Goal: Information Seeking & Learning: Understand process/instructions

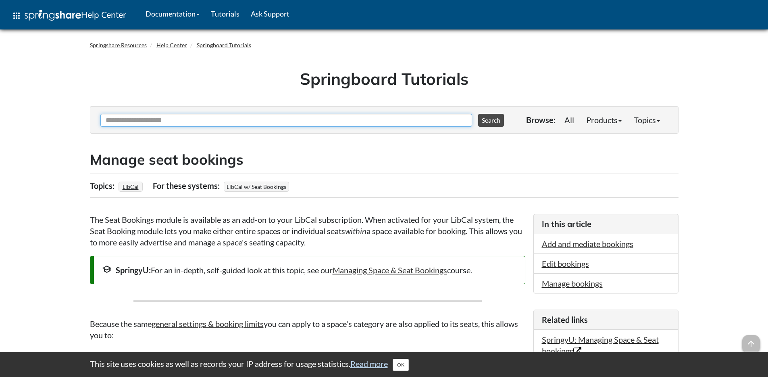
click at [189, 116] on input "Ask Another Question" at bounding box center [286, 120] width 372 height 13
type input "*"
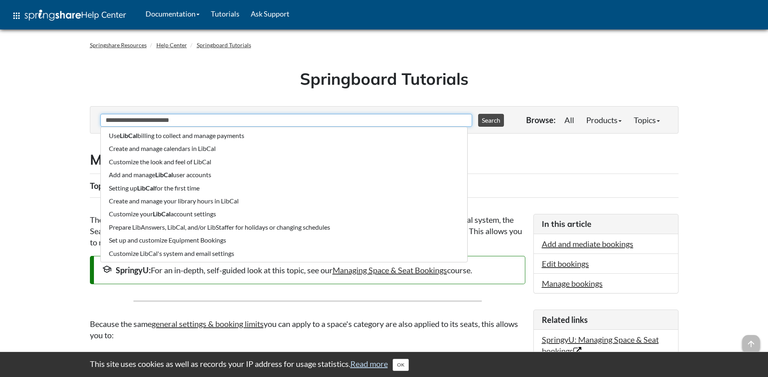
type input "**********"
click at [478, 114] on button "Search" at bounding box center [491, 120] width 26 height 13
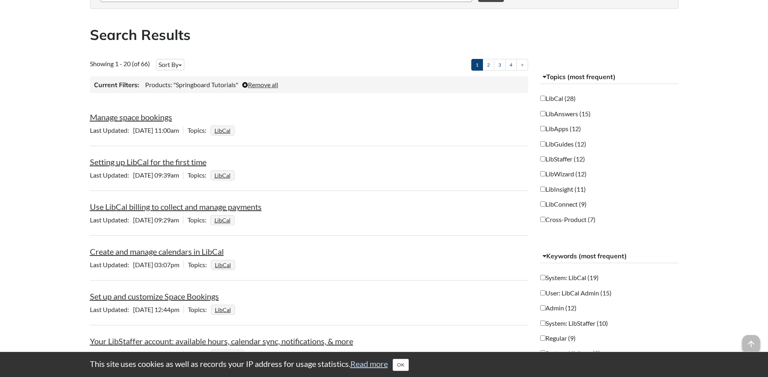
scroll to position [131, 0]
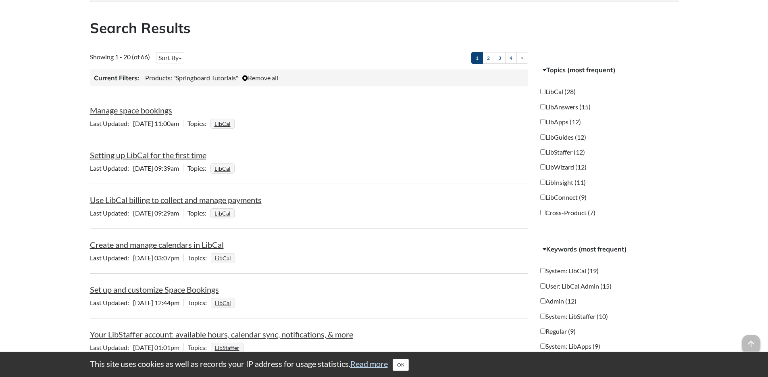
click at [127, 115] on div "Manage space bookings" at bounding box center [309, 109] width 439 height 11
click at [128, 110] on link "Manage space bookings" at bounding box center [131, 110] width 82 height 10
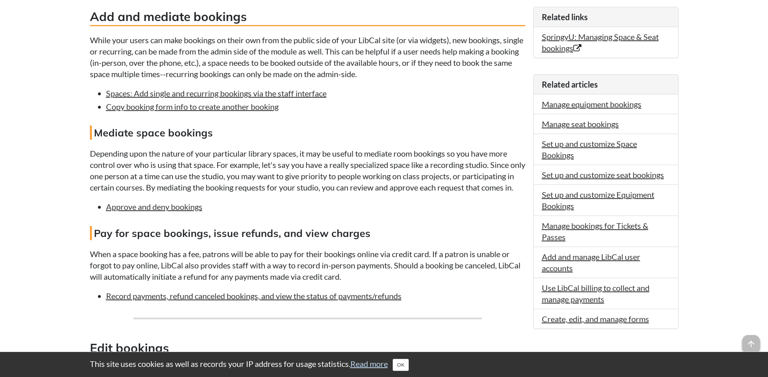
scroll to position [295, 0]
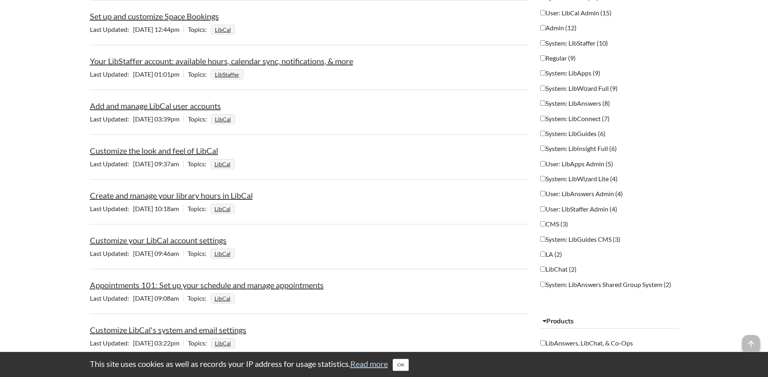
scroll to position [406, 0]
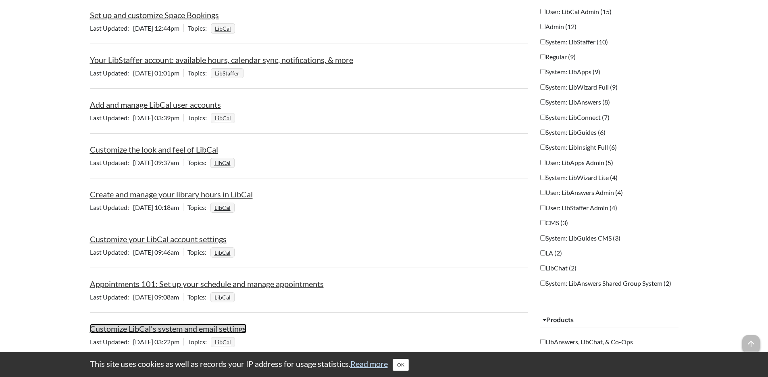
click at [211, 328] on link "Customize LibCal's system and email settings" at bounding box center [168, 328] width 156 height 10
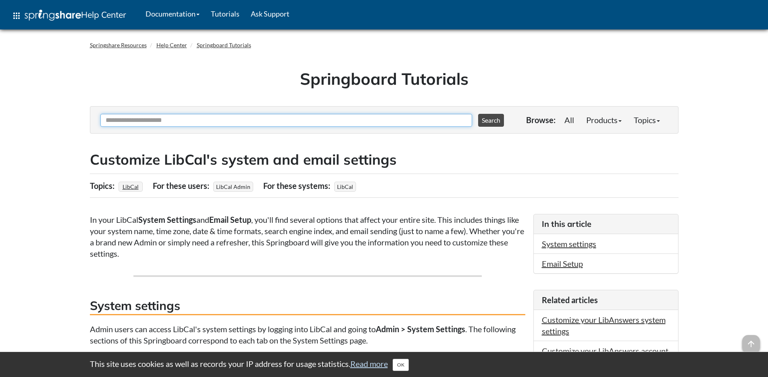
click at [163, 118] on input "Ask Another Question" at bounding box center [286, 120] width 372 height 13
type input "**********"
click at [478, 114] on button "Search" at bounding box center [491, 120] width 26 height 13
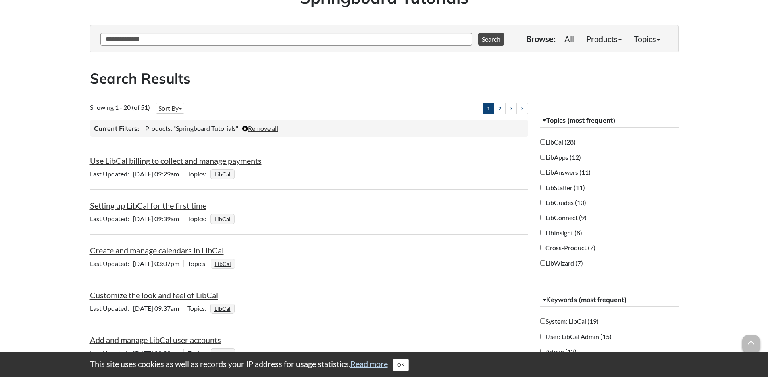
scroll to position [92, 0]
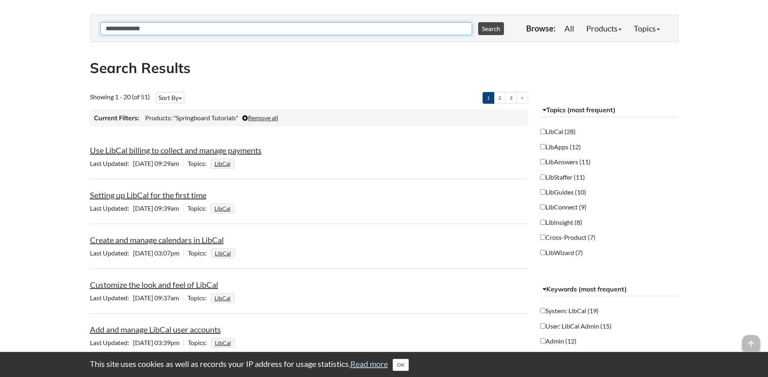
click at [123, 27] on input "**********" at bounding box center [286, 28] width 372 height 13
type input "**********"
click at [478, 22] on button "Search" at bounding box center [491, 28] width 26 height 13
click at [148, 150] on link "Setting up LibCal for the first time" at bounding box center [148, 150] width 117 height 10
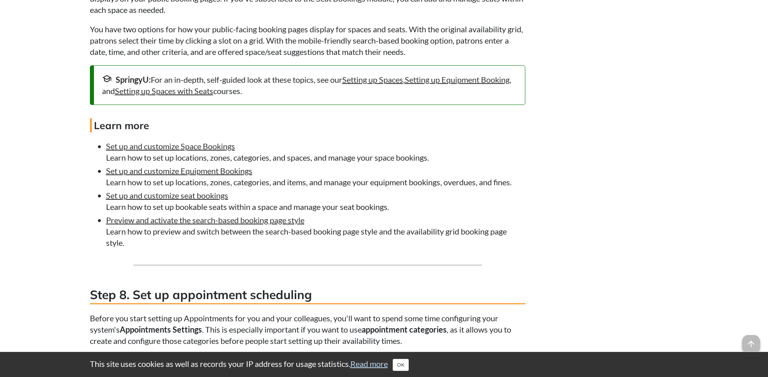
scroll to position [2311, 0]
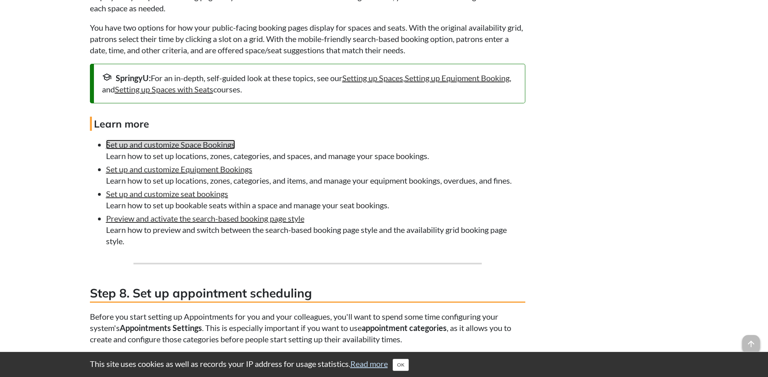
click at [217, 149] on link "Set up and customize Space Bookings" at bounding box center [170, 145] width 129 height 10
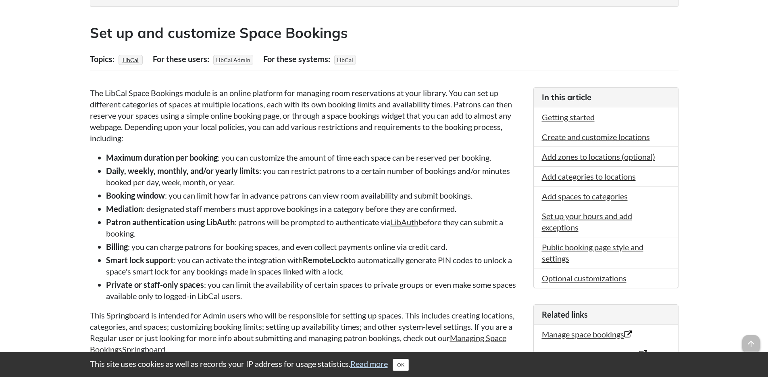
scroll to position [156, 0]
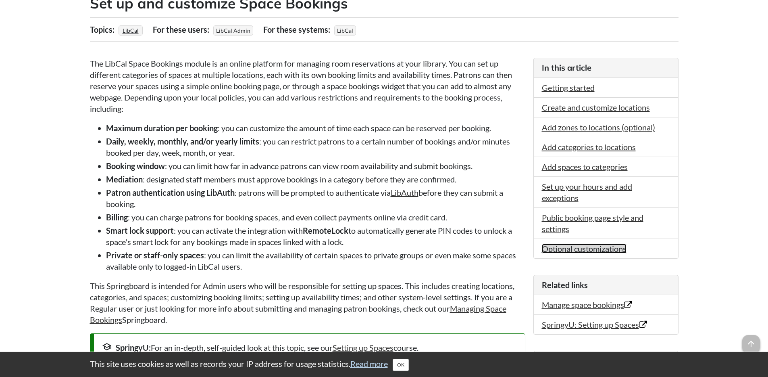
click at [574, 249] on link "Optional customizations" at bounding box center [584, 249] width 85 height 10
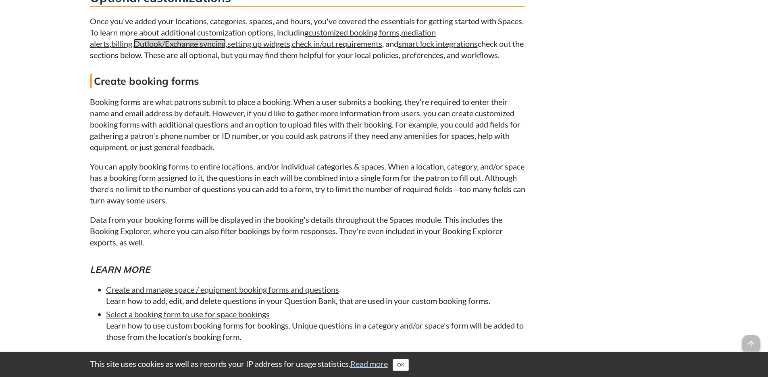
click at [155, 48] on link "Outlook/Exchange syncing" at bounding box center [180, 44] width 92 height 10
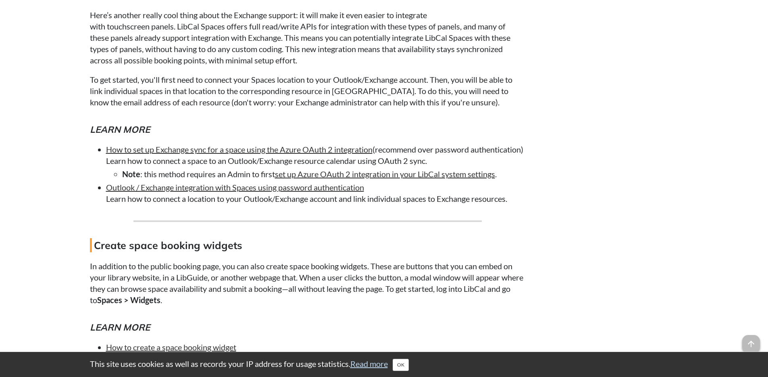
scroll to position [6483, 0]
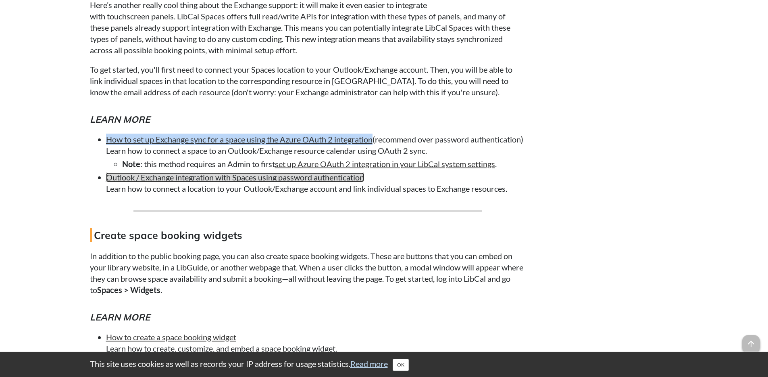
click at [227, 182] on link "Outlook / Exchange integration with Spaces using password authentication" at bounding box center [235, 177] width 258 height 10
